Goal: Task Accomplishment & Management: Complete application form

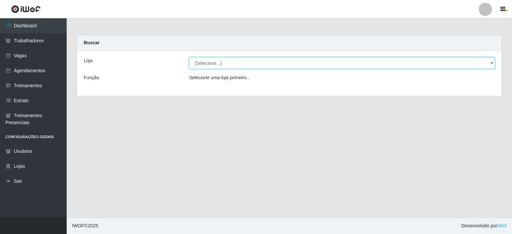
click at [228, 68] on select "[Selecione...] Iskisita Atakado - Centro de Distribuição" at bounding box center [342, 63] width 306 height 12
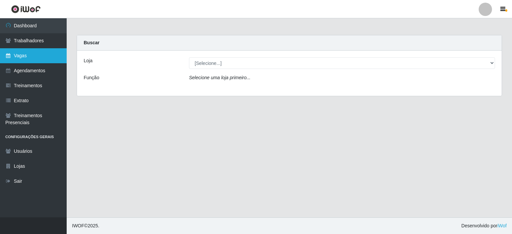
click at [28, 57] on link "Vagas" at bounding box center [33, 55] width 67 height 15
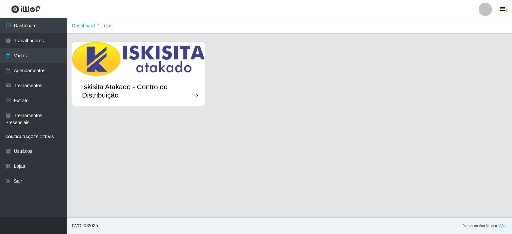
click at [180, 84] on div "Iskisita Atakado - Centro de Distribuição" at bounding box center [139, 91] width 114 height 17
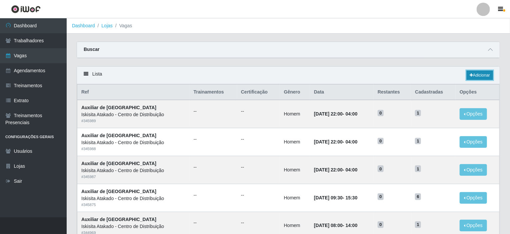
click at [475, 76] on link "Adicionar" at bounding box center [479, 75] width 26 height 9
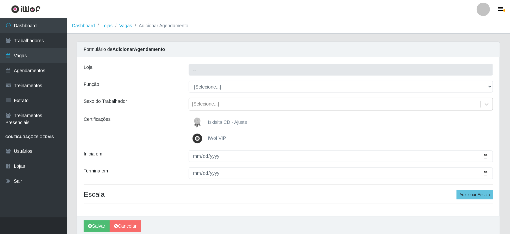
type input "Iskisita Atakado - Centro de Distribuição"
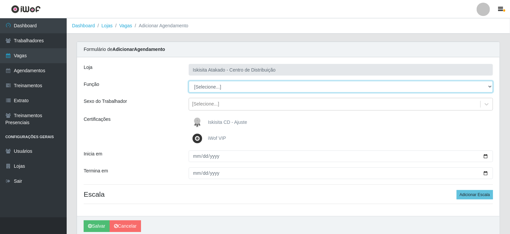
click at [218, 89] on select "[Selecione...] Auxiliar de Estoque Auxiliar de Estoque + Auxiliar de Estoque ++…" at bounding box center [341, 87] width 305 height 12
select select "75"
click at [189, 81] on select "[Selecione...] Auxiliar de Estoque Auxiliar de Estoque + Auxiliar de Estoque ++…" at bounding box center [341, 87] width 305 height 12
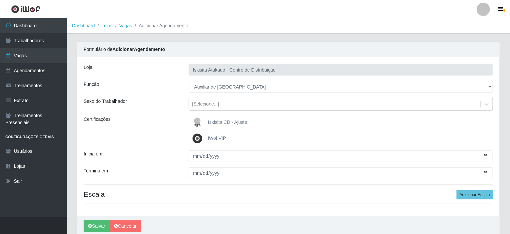
click at [216, 104] on div "[Selecione...]" at bounding box center [205, 104] width 27 height 7
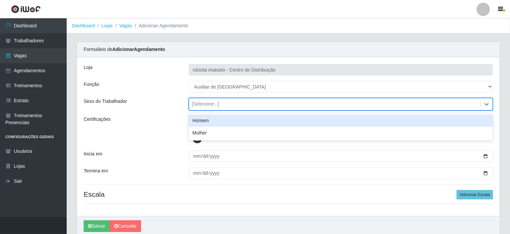
click at [210, 122] on div "Homem" at bounding box center [341, 121] width 305 height 12
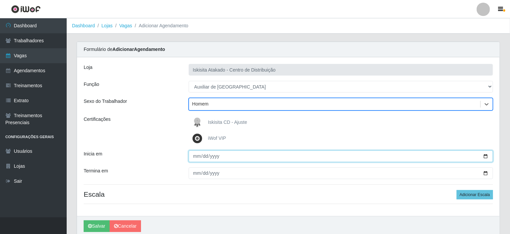
click at [194, 158] on input "Inicia em" at bounding box center [341, 157] width 305 height 12
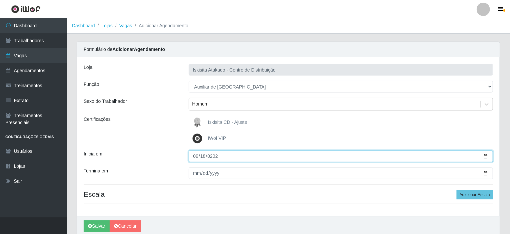
type input "[DATE]"
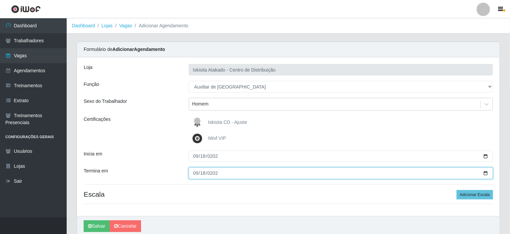
type input "[DATE]"
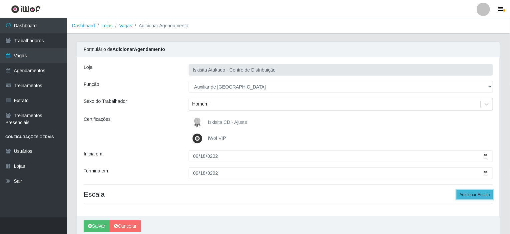
click at [469, 195] on button "Adicionar Escala" at bounding box center [474, 194] width 36 height 9
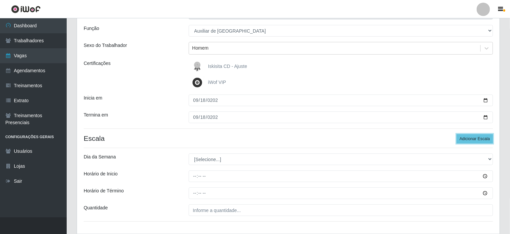
scroll to position [100, 0]
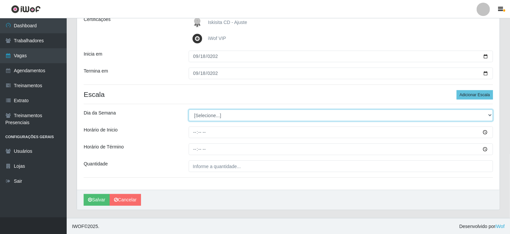
click at [209, 119] on select "[Selecione...] Segunda Terça Quarta Quinta Sexta Sábado Domingo" at bounding box center [341, 116] width 305 height 12
select select "4"
click at [189, 110] on select "[Selecione...] Segunda Terça Quarta Quinta Sexta Sábado Domingo" at bounding box center [341, 116] width 305 height 12
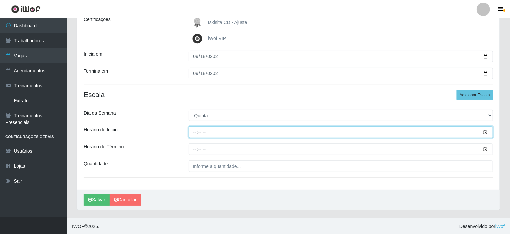
click at [197, 133] on input "Horário de Inicio" at bounding box center [341, 133] width 305 height 12
type input "09:30"
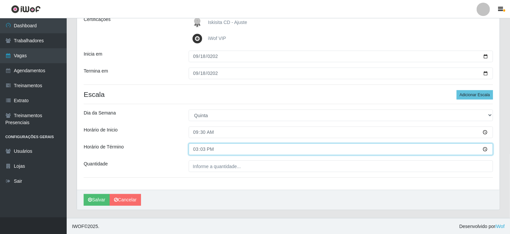
type input "15:30"
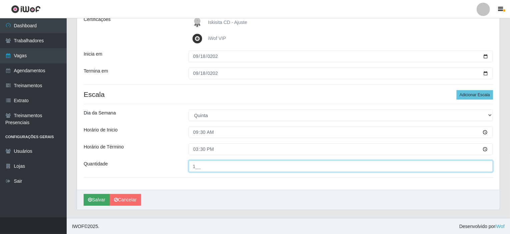
type input "1__"
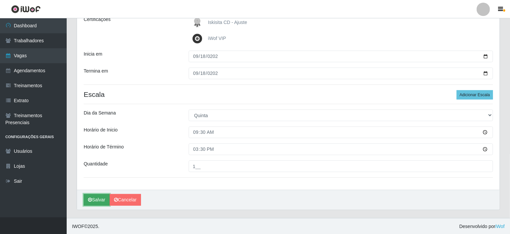
click at [92, 200] on button "Salvar" at bounding box center [97, 200] width 26 height 12
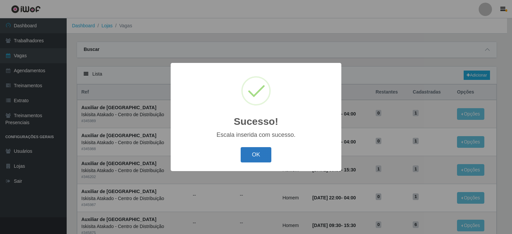
click at [252, 158] on button "OK" at bounding box center [256, 155] width 31 height 16
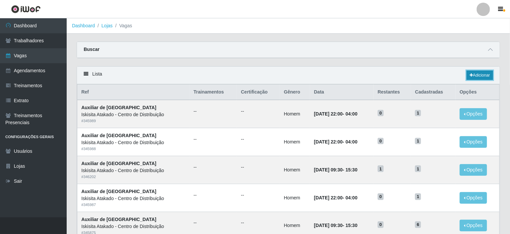
click at [478, 75] on link "Adicionar" at bounding box center [479, 75] width 26 height 9
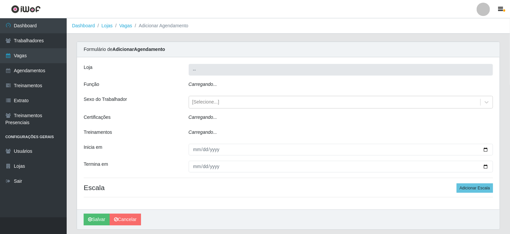
type input "Iskisita Atakado - Centro de Distribuição"
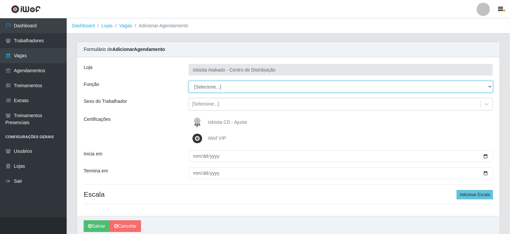
click at [216, 90] on select "[Selecione...] Auxiliar de Estoque Auxiliar de Estoque + Auxiliar de Estoque ++…" at bounding box center [341, 87] width 305 height 12
select select "75"
click at [189, 81] on select "[Selecione...] Auxiliar de Estoque Auxiliar de Estoque + Auxiliar de Estoque ++…" at bounding box center [341, 87] width 305 height 12
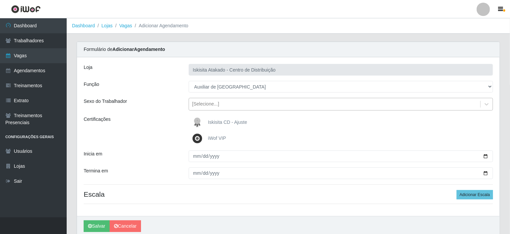
click at [204, 104] on div "[Selecione...]" at bounding box center [205, 104] width 27 height 7
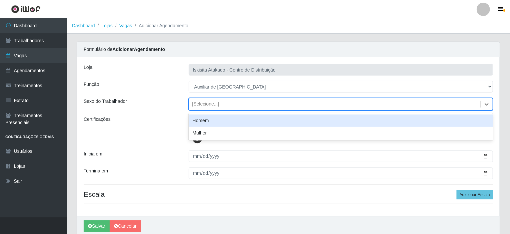
click at [207, 120] on div "Homem" at bounding box center [341, 121] width 305 height 12
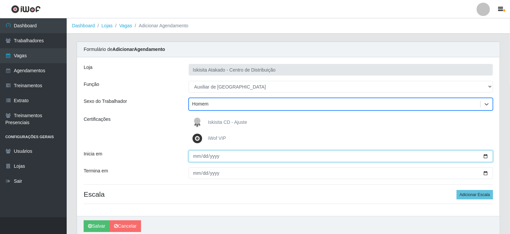
click at [196, 157] on input "Inicia em" at bounding box center [341, 157] width 305 height 12
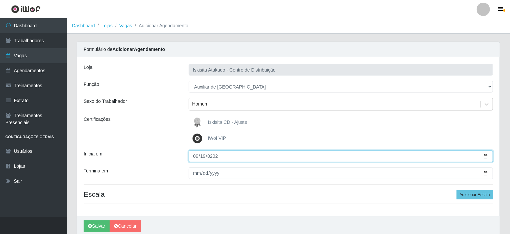
type input "[DATE]"
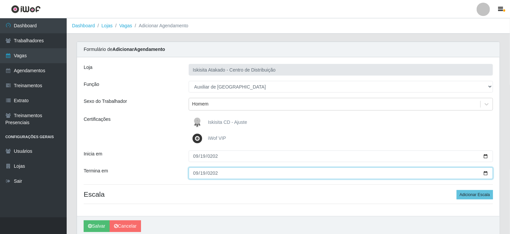
type input "[DATE]"
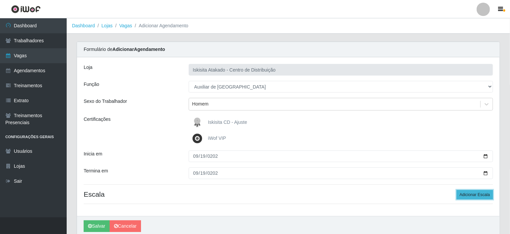
click at [471, 195] on button "Adicionar Escala" at bounding box center [474, 194] width 36 height 9
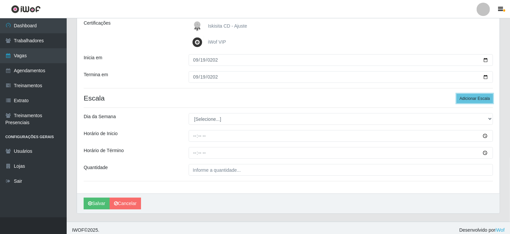
scroll to position [100, 0]
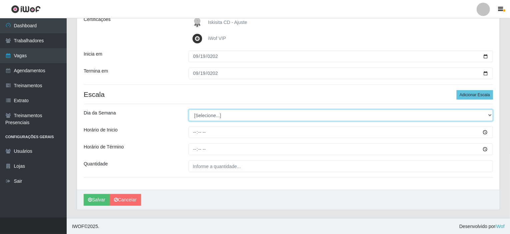
click at [218, 119] on select "[Selecione...] Segunda Terça Quarta Quinta Sexta Sábado Domingo" at bounding box center [341, 116] width 305 height 12
select select "5"
click at [189, 110] on select "[Selecione...] Segunda Terça Quarta Quinta Sexta Sábado Domingo" at bounding box center [341, 116] width 305 height 12
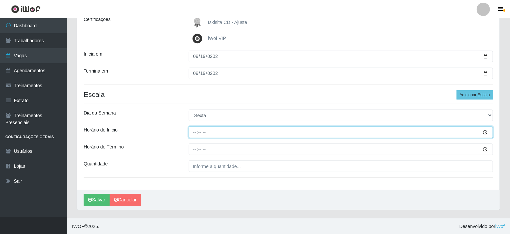
click at [195, 132] on input "Horário de Inicio" at bounding box center [341, 133] width 305 height 12
type input "09:30"
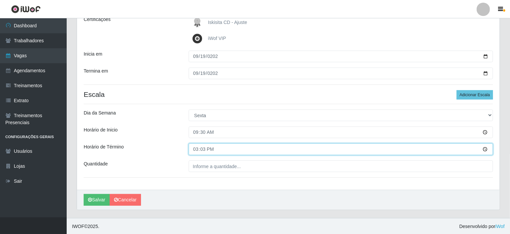
type input "15:30"
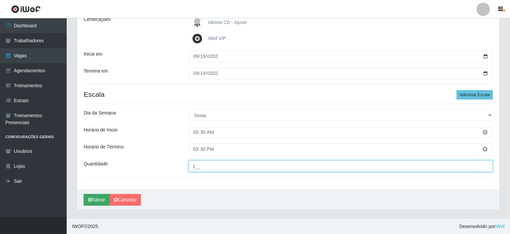
type input "1__"
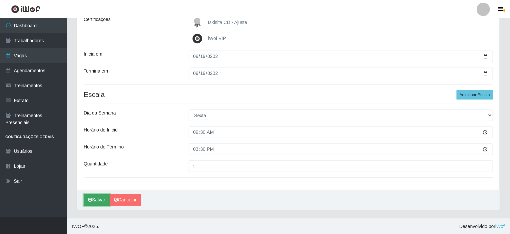
click at [92, 201] on button "Salvar" at bounding box center [97, 200] width 26 height 12
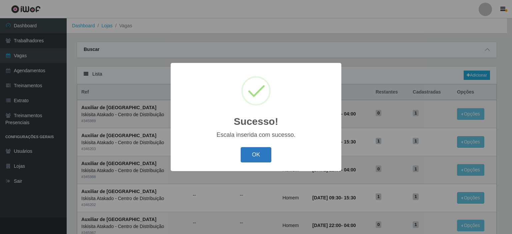
click at [241, 153] on button "OK" at bounding box center [256, 155] width 31 height 16
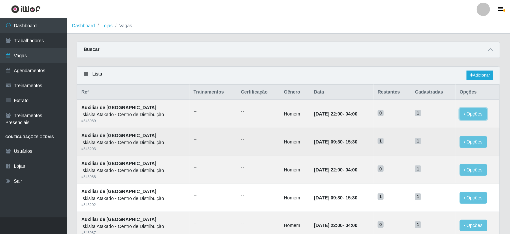
drag, startPoint x: 475, startPoint y: 114, endPoint x: 335, endPoint y: 152, distance: 145.0
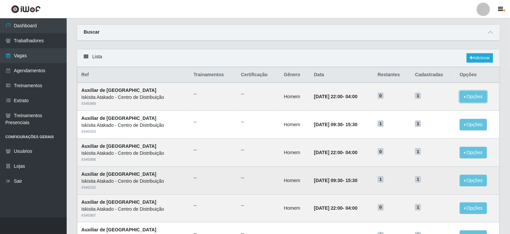
scroll to position [33, 0]
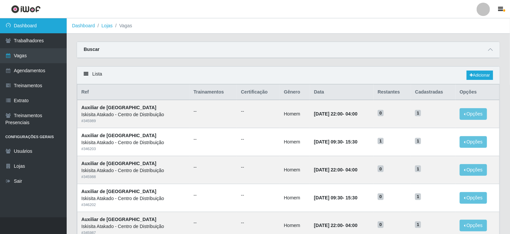
click at [37, 29] on link "Dashboard" at bounding box center [33, 25] width 67 height 15
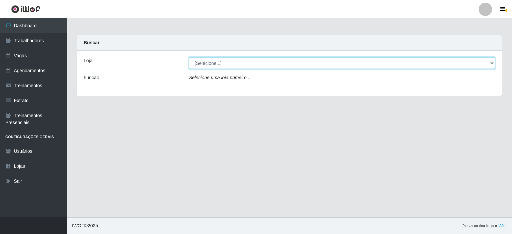
click at [207, 68] on select "[Selecione...] Iskisita Atakado - Centro de Distribuição" at bounding box center [342, 63] width 306 height 12
select select "425"
click at [189, 57] on select "[Selecione...] Iskisita Atakado - Centro de Distribuição" at bounding box center [342, 63] width 306 height 12
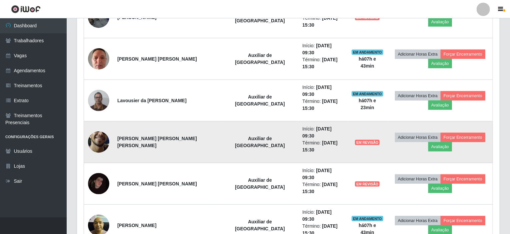
scroll to position [262, 0]
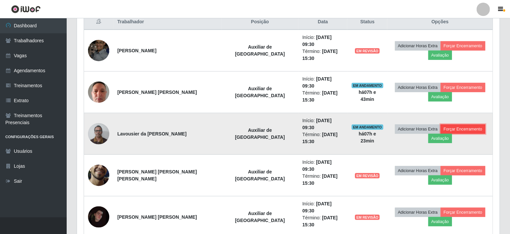
click at [449, 125] on button "Forçar Encerramento" at bounding box center [462, 129] width 45 height 9
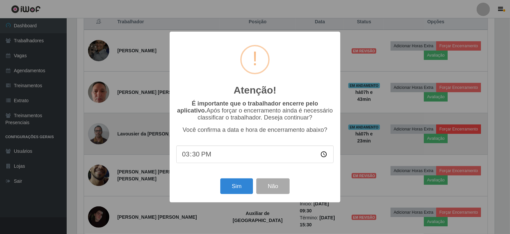
scroll to position [138, 420]
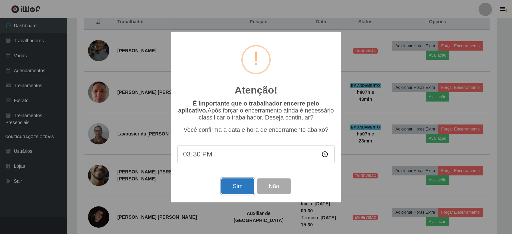
click at [240, 193] on button "Sim" at bounding box center [237, 187] width 32 height 16
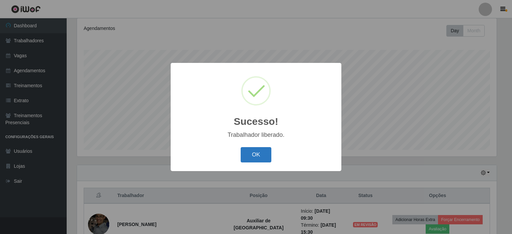
click at [260, 152] on button "OK" at bounding box center [256, 155] width 31 height 16
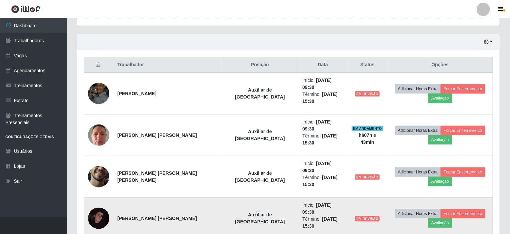
scroll to position [255, 0]
